Goal: Task Accomplishment & Management: Complete application form

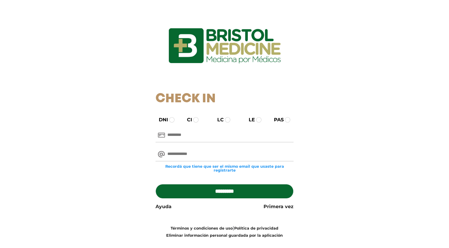
click at [208, 138] on input "text" at bounding box center [225, 135] width 138 height 14
click at [212, 150] on input "email" at bounding box center [225, 154] width 138 height 14
click at [349, 165] on div "DNI CI LC LE PAS Recordá que tiene que ser el mismo email que usaste para regis…" at bounding box center [224, 177] width 365 height 122
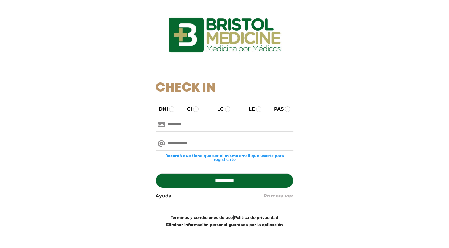
click at [282, 196] on link "Primera vez" at bounding box center [279, 195] width 30 height 7
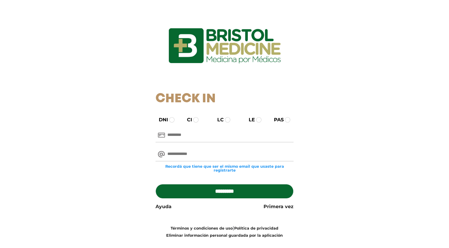
click at [239, 138] on input "text" at bounding box center [225, 135] width 138 height 14
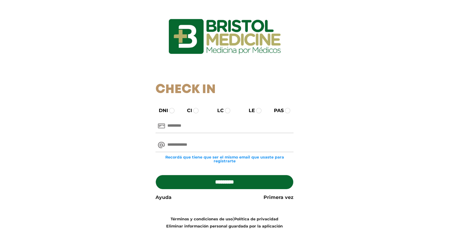
scroll to position [11, 0]
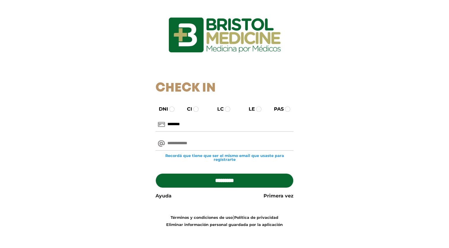
type input "********"
click at [239, 135] on div "Recordá que tiene que ser el mismo email que usaste para registrarte" at bounding box center [224, 149] width 147 height 30
click at [239, 145] on input "email" at bounding box center [225, 143] width 138 height 14
drag, startPoint x: 206, startPoint y: 120, endPoint x: 131, endPoint y: 132, distance: 76.8
click at [131, 132] on div "DNI CI LC LE PAS ******** Recordá que tiene que ser el mismo email que usaste p…" at bounding box center [224, 166] width 365 height 122
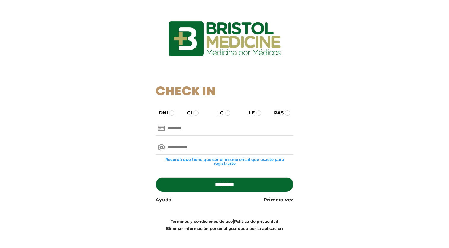
scroll to position [0, 0]
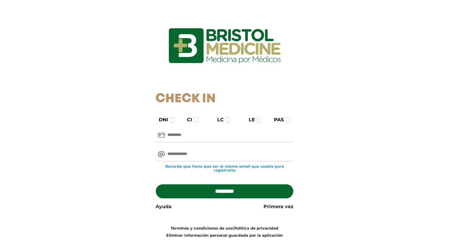
click at [222, 47] on img at bounding box center [225, 45] width 160 height 77
